Goal: Information Seeking & Learning: Compare options

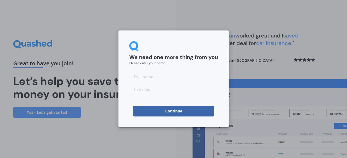
click at [150, 75] on input at bounding box center [173, 76] width 89 height 11
type input "Marg"
click at [155, 90] on input at bounding box center [173, 89] width 89 height 11
type input "[PERSON_NAME]"
click at [170, 113] on button "Continue" at bounding box center [173, 111] width 81 height 11
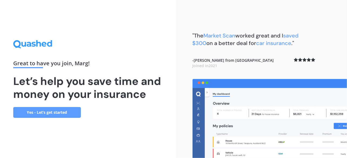
click at [51, 109] on link "Yes - Let’s get started" at bounding box center [47, 112] width 68 height 11
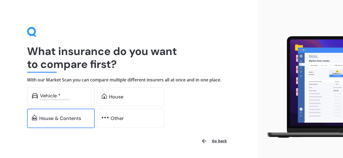
click at [50, 123] on div "House & Contents" at bounding box center [61, 118] width 68 height 19
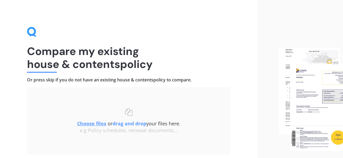
click at [96, 122] on u "Choose files" at bounding box center [91, 123] width 29 height 6
click at [86, 123] on u "Choose files" at bounding box center [91, 123] width 29 height 6
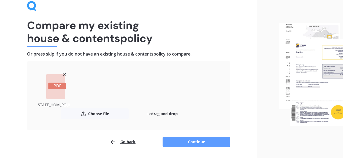
scroll to position [42, 0]
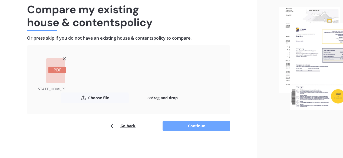
click at [201, 125] on button "Continue" at bounding box center [196, 126] width 68 height 10
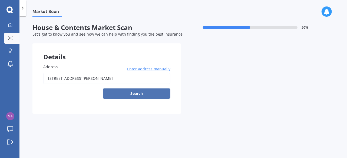
click at [145, 94] on button "Search" at bounding box center [137, 94] width 68 height 10
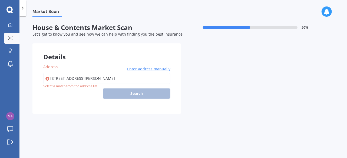
type input "[STREET_ADDRESS][PERSON_NAME]"
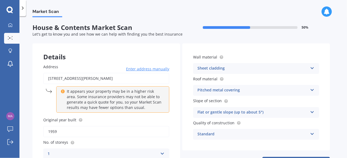
click at [331, 151] on div "Market Scan House & Contents Market Scan 50 % Let's get to know you and see how…" at bounding box center [182, 88] width 327 height 142
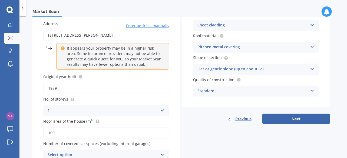
scroll to position [54, 0]
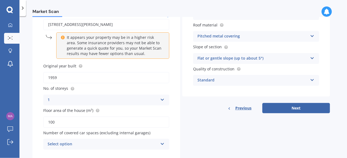
click at [161, 142] on icon at bounding box center [162, 143] width 5 height 4
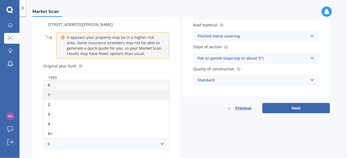
click at [137, 97] on div "1" at bounding box center [105, 95] width 125 height 10
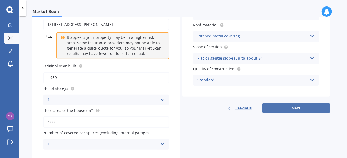
click at [287, 108] on button "Next" at bounding box center [296, 108] width 68 height 10
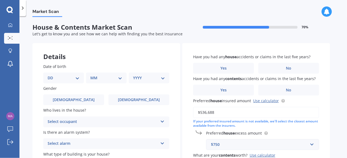
scroll to position [0, 0]
click at [49, 78] on select "DD 01 02 03 04 05 06 07 08 09 10 11 12 13 14 15 16 17 18 19 20 21 22 23 24 25 2…" at bounding box center [64, 78] width 32 height 6
select select "15"
click at [52, 75] on select "DD 01 02 03 04 05 06 07 08 09 10 11 12 13 14 15 16 17 18 19 20 21 22 23 24 25 2…" at bounding box center [64, 78] width 32 height 6
click at [119, 78] on select "MM 01 02 03 04 05 06 07 08 09 10 11 12" at bounding box center [107, 78] width 30 height 6
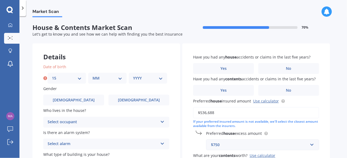
select select "08"
click at [92, 75] on select "MM 01 02 03 04 05 06 07 08 09 10 11 12" at bounding box center [107, 78] width 30 height 6
click at [162, 78] on select "YYYY 2009 2008 2007 2006 2005 2004 2003 2002 2001 2000 1999 1998 1997 1996 1995…" at bounding box center [148, 78] width 30 height 6
select select "1958"
click at [133, 75] on select "YYYY 2009 2008 2007 2006 2005 2004 2003 2002 2001 2000 1999 1998 1997 1996 1995…" at bounding box center [148, 78] width 30 height 6
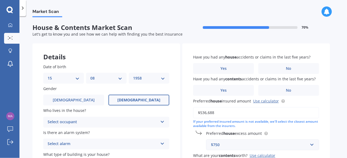
click at [149, 103] on label "[DEMOGRAPHIC_DATA]" at bounding box center [138, 100] width 61 height 11
click at [0, 0] on input "[DEMOGRAPHIC_DATA]" at bounding box center [0, 0] width 0 height 0
click at [162, 121] on icon at bounding box center [162, 121] width 5 height 4
click at [154, 132] on div "Owner" at bounding box center [105, 133] width 125 height 10
click at [164, 143] on icon at bounding box center [162, 143] width 5 height 4
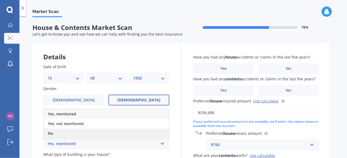
click at [123, 136] on div "No" at bounding box center [105, 134] width 125 height 10
click at [89, 135] on div "No" at bounding box center [105, 134] width 125 height 10
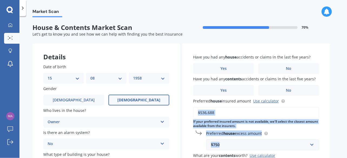
drag, startPoint x: 335, startPoint y: 110, endPoint x: 336, endPoint y: 144, distance: 33.5
click at [336, 144] on div "Market Scan House & Contents Market Scan 70 % Let's get to know you and see how…" at bounding box center [182, 88] width 327 height 142
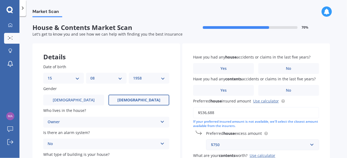
click at [339, 156] on div "Market Scan House & Contents Market Scan 70 % Let's get to know you and see how…" at bounding box center [182, 88] width 327 height 142
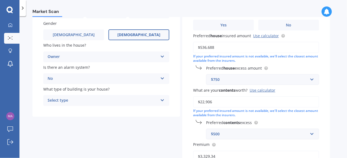
scroll to position [76, 0]
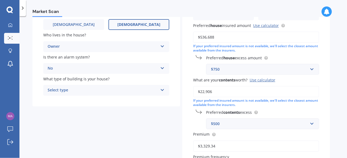
click at [164, 90] on icon at bounding box center [162, 89] width 5 height 4
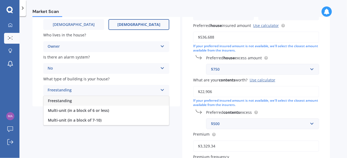
click at [149, 98] on div "Freestanding" at bounding box center [105, 101] width 125 height 10
click at [110, 92] on div "Freestanding" at bounding box center [103, 90] width 110 height 6
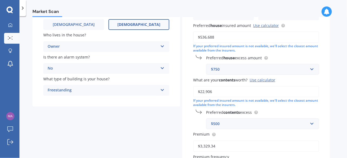
click at [336, 153] on div "Market Scan House & Contents Market Scan 70 % Let's get to know you and see how…" at bounding box center [182, 88] width 327 height 142
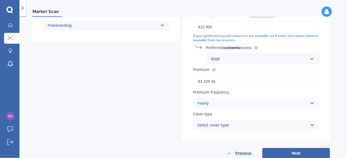
scroll to position [151, 0]
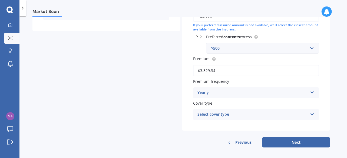
click at [312, 93] on icon at bounding box center [312, 92] width 5 height 4
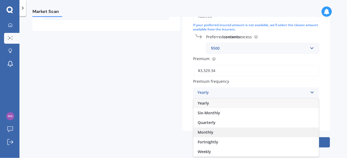
click at [308, 132] on div "Monthly" at bounding box center [255, 133] width 125 height 10
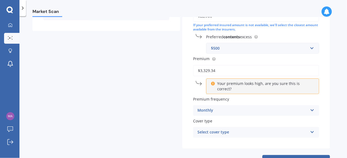
click at [312, 129] on icon at bounding box center [312, 131] width 5 height 4
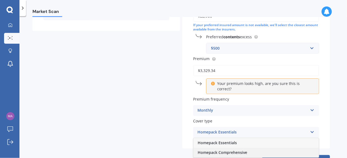
click at [298, 148] on div "Homepack Comprehensive" at bounding box center [255, 153] width 125 height 10
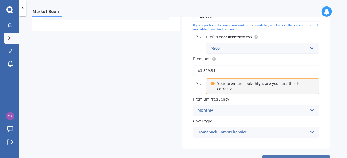
click at [293, 155] on button "Next" at bounding box center [296, 160] width 68 height 10
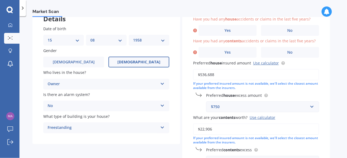
scroll to position [37, 0]
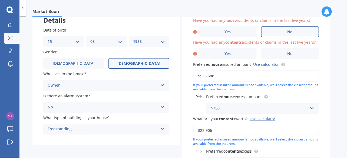
click at [291, 30] on span "No" at bounding box center [289, 32] width 5 height 5
click at [0, 0] on input "No" at bounding box center [0, 0] width 0 height 0
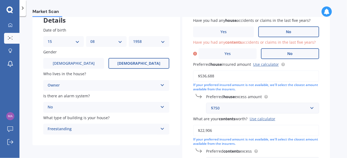
click at [292, 53] on span "No" at bounding box center [289, 54] width 5 height 5
click at [0, 0] on input "No" at bounding box center [0, 0] width 0 height 0
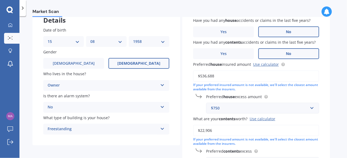
click at [330, 149] on div "Market Scan House & Contents Market Scan 70 % Let's get to know you and see how…" at bounding box center [182, 88] width 327 height 142
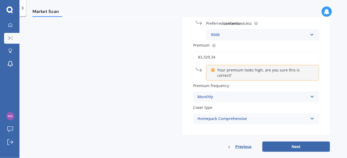
scroll to position [168, 0]
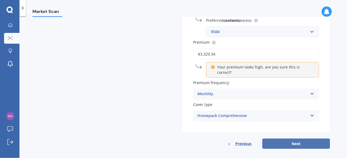
click at [295, 139] on button "Next" at bounding box center [296, 144] width 68 height 10
select select "15"
select select "08"
select select "1958"
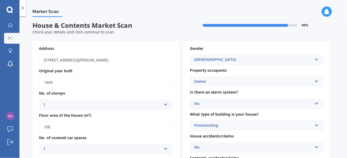
scroll to position [0, 0]
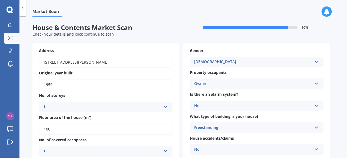
click at [341, 147] on div "Market Scan House & Contents Market Scan 90 % Check your details and click cont…" at bounding box center [182, 88] width 327 height 142
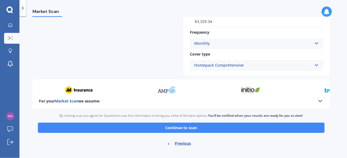
scroll to position [270, 0]
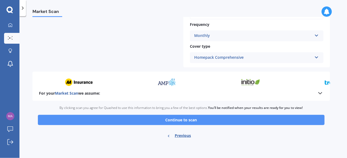
click at [192, 120] on button "Continue to scan" at bounding box center [181, 120] width 286 height 10
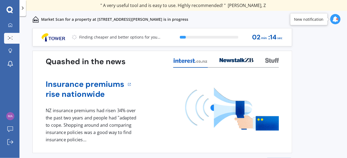
click at [326, 113] on div "Previous 60,000+ Kiwis have signed up to shop and save on insurance with us " H…" at bounding box center [182, 99] width 327 height 142
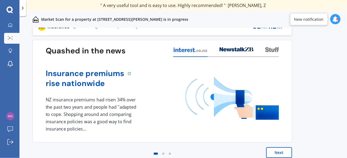
scroll to position [16, 0]
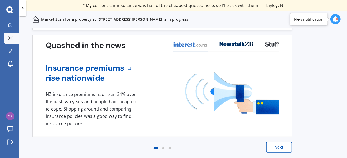
click at [280, 147] on button "Next" at bounding box center [279, 147] width 26 height 11
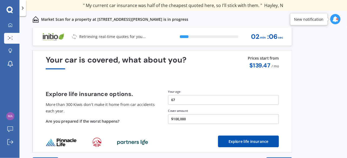
scroll to position [0, 0]
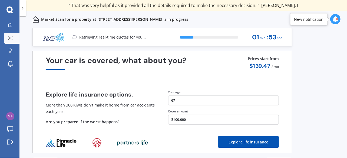
click at [177, 119] on button "$100,000" at bounding box center [223, 120] width 111 height 10
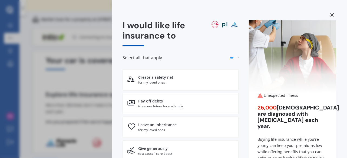
click at [108, 109] on div "I would like life insurance to Select all that apply Create a safety net for my…" at bounding box center [173, 79] width 347 height 158
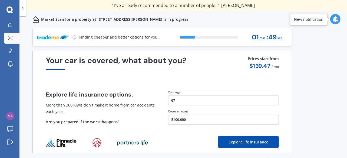
click at [179, 120] on button "$100,000" at bounding box center [223, 120] width 111 height 10
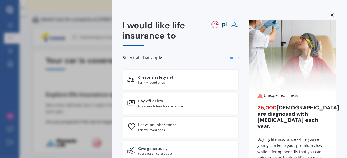
click at [73, 116] on div "I would like life insurance to Select all that apply Create a safety net for my…" at bounding box center [173, 79] width 347 height 158
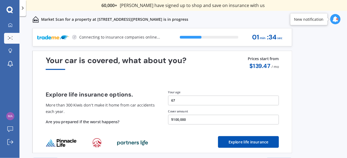
click at [325, 104] on div "Previous 60,000+ Kiwis have signed up to shop and save on insurance with us " H…" at bounding box center [182, 99] width 327 height 142
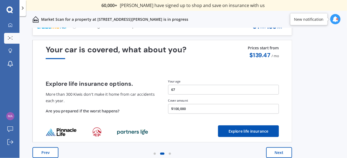
scroll to position [16, 0]
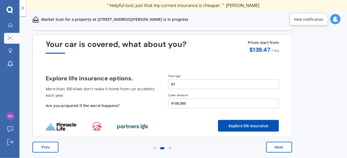
click at [286, 147] on button "Next" at bounding box center [279, 147] width 26 height 11
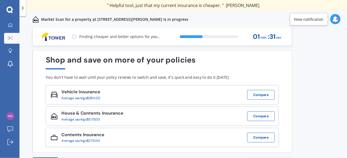
scroll to position [0, 0]
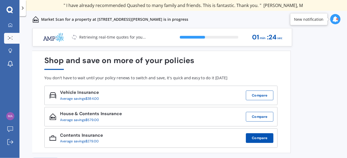
drag, startPoint x: 286, startPoint y: 147, endPoint x: 254, endPoint y: 136, distance: 34.0
click at [254, 136] on div "Shop and save on more of your policies You don't have to wait until your policy…" at bounding box center [160, 102] width 259 height 103
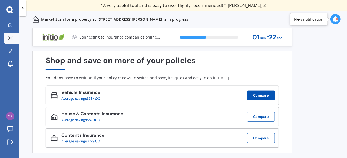
click at [264, 95] on button "Compare" at bounding box center [261, 96] width 28 height 10
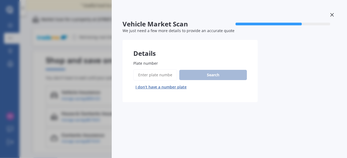
click at [144, 74] on input "Plate number" at bounding box center [155, 74] width 44 height 11
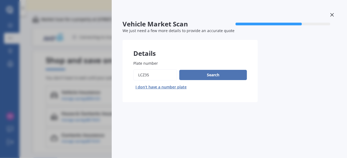
type input "LCZ35"
click at [208, 73] on button "Search" at bounding box center [213, 75] width 68 height 10
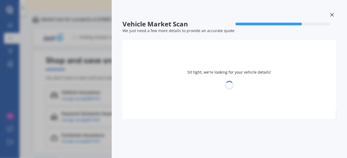
select select "VOLKSWAGEN"
select select "GOLF"
select select "15"
select select "08"
select select "1958"
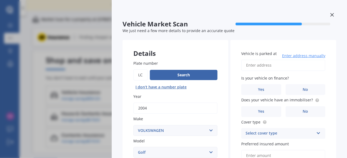
click at [260, 66] on input "Vehicle is parked at" at bounding box center [283, 65] width 84 height 11
type input "[STREET_ADDRESS][PERSON_NAME]"
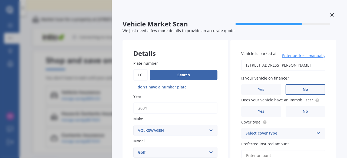
click at [307, 90] on label "No" at bounding box center [305, 89] width 40 height 11
click at [0, 0] on input "No" at bounding box center [0, 0] width 0 height 0
click at [304, 114] on span "No" at bounding box center [304, 111] width 5 height 5
click at [0, 0] on input "No" at bounding box center [0, 0] width 0 height 0
click at [317, 134] on icon at bounding box center [318, 132] width 5 height 4
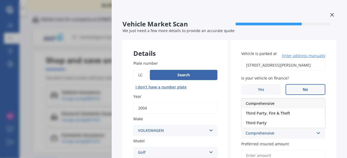
click at [296, 105] on div "Comprehensive" at bounding box center [282, 104] width 83 height 10
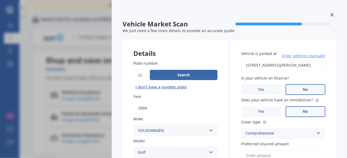
click at [342, 145] on div "Vehicle Market Scan 70 % We just need a few more details to provide an accurate…" at bounding box center [229, 79] width 235 height 158
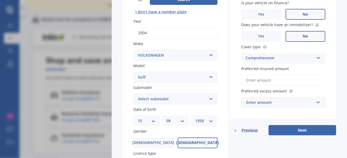
scroll to position [97, 0]
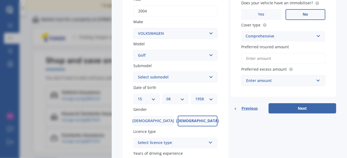
click at [253, 60] on input "Preferred insured amount" at bounding box center [283, 58] width 84 height 11
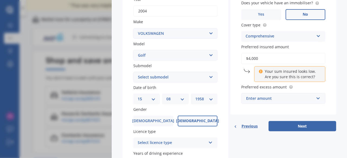
type input "$4,000"
click at [270, 99] on div "Enter amount" at bounding box center [280, 99] width 68 height 6
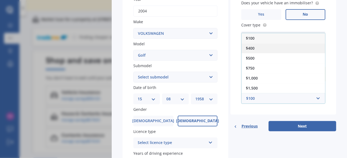
click at [250, 48] on span "$400" at bounding box center [250, 48] width 9 height 5
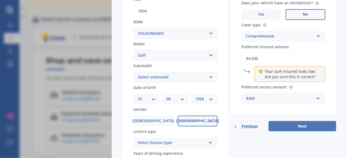
click at [297, 128] on button "Next" at bounding box center [302, 126] width 68 height 10
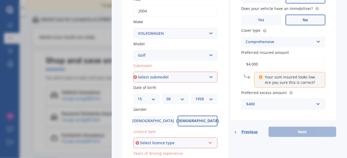
click at [210, 76] on select "Select submodel (All other) 1.4 GT TSI 1.4 TSI 1.6 1.6 FSI 1.6 TSI 1.8 1.9 TDI …" at bounding box center [175, 77] width 84 height 11
click at [340, 60] on div "Vehicle Market Scan 70 % We just need a few more details to provide an accurate…" at bounding box center [229, 79] width 235 height 158
click at [292, 130] on div "Previous Next" at bounding box center [283, 132] width 106 height 10
click at [208, 142] on icon at bounding box center [210, 142] width 5 height 4
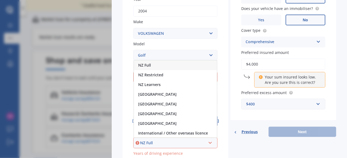
click at [199, 65] on div "NZ Full" at bounding box center [175, 66] width 83 height 10
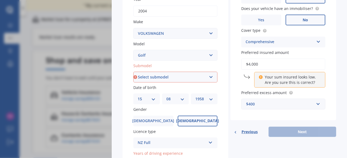
click at [331, 152] on div "Details Plate number Search I don’t have a number plate Year [DATE] Make Select…" at bounding box center [228, 73] width 213 height 261
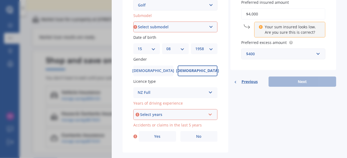
scroll to position [158, 0]
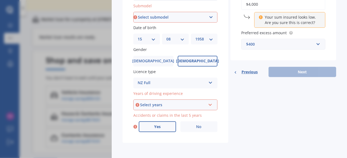
click at [152, 128] on label "Yes" at bounding box center [157, 127] width 37 height 11
click at [0, 0] on input "Yes" at bounding box center [0, 0] width 0 height 0
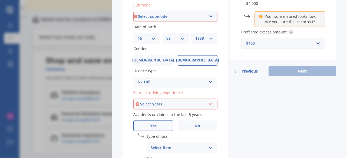
click at [209, 104] on icon at bounding box center [210, 103] width 5 height 4
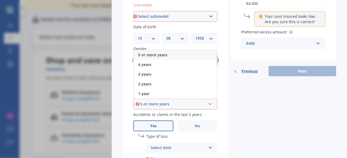
click at [209, 104] on icon at bounding box center [210, 103] width 5 height 4
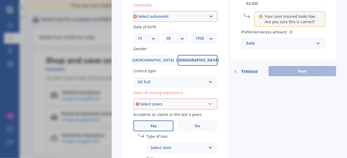
click at [209, 104] on icon at bounding box center [210, 103] width 5 height 4
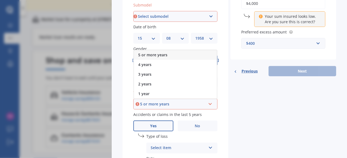
click at [155, 103] on div "5 or more years" at bounding box center [173, 104] width 66 height 6
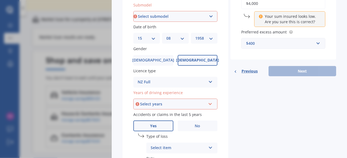
click at [212, 105] on div "Select years 5 or more years 4 years 3 years 2 years 1 year" at bounding box center [175, 104] width 84 height 11
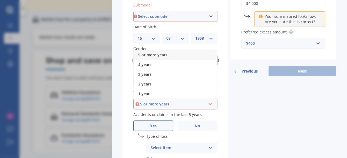
click at [182, 57] on div "5 or more years" at bounding box center [175, 55] width 83 height 10
click at [296, 146] on div "Details Plate number Search I don’t have a number plate Year [DATE] Make Select…" at bounding box center [228, 41] width 213 height 319
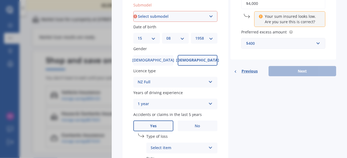
click at [208, 105] on icon at bounding box center [210, 103] width 5 height 4
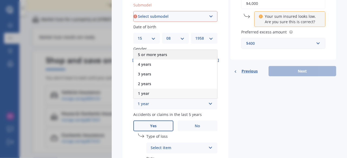
click at [190, 57] on div "5 or more years" at bounding box center [174, 55] width 83 height 10
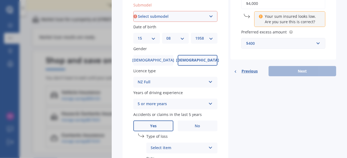
click at [281, 135] on div "Details Plate number Search I don’t have a number plate Year [DATE] Make Select…" at bounding box center [228, 41] width 213 height 319
click at [285, 147] on div "Details Plate number Search I don’t have a number plate Year [DATE] Make Select…" at bounding box center [228, 41] width 213 height 319
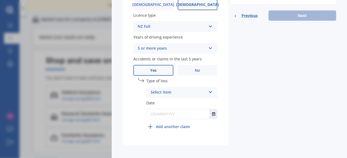
scroll to position [217, 0]
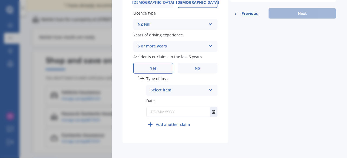
click at [156, 112] on input "text" at bounding box center [177, 112] width 63 height 10
type input "0"
type input "[DATE]"
click at [208, 89] on icon at bounding box center [210, 89] width 5 height 4
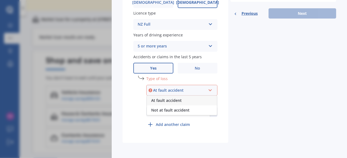
click at [195, 100] on div "At fault accident" at bounding box center [182, 101] width 70 height 10
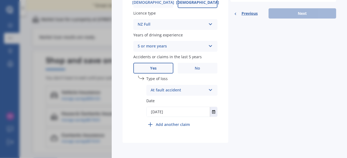
click at [300, 16] on div "Previous Next" at bounding box center [283, 13] width 106 height 10
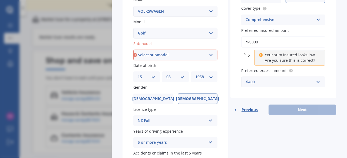
scroll to position [109, 0]
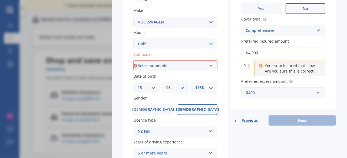
click at [308, 122] on div "Previous Next" at bounding box center [283, 121] width 106 height 10
click at [241, 121] on span "Previous" at bounding box center [249, 121] width 16 height 8
